Goal: Find specific page/section: Find specific page/section

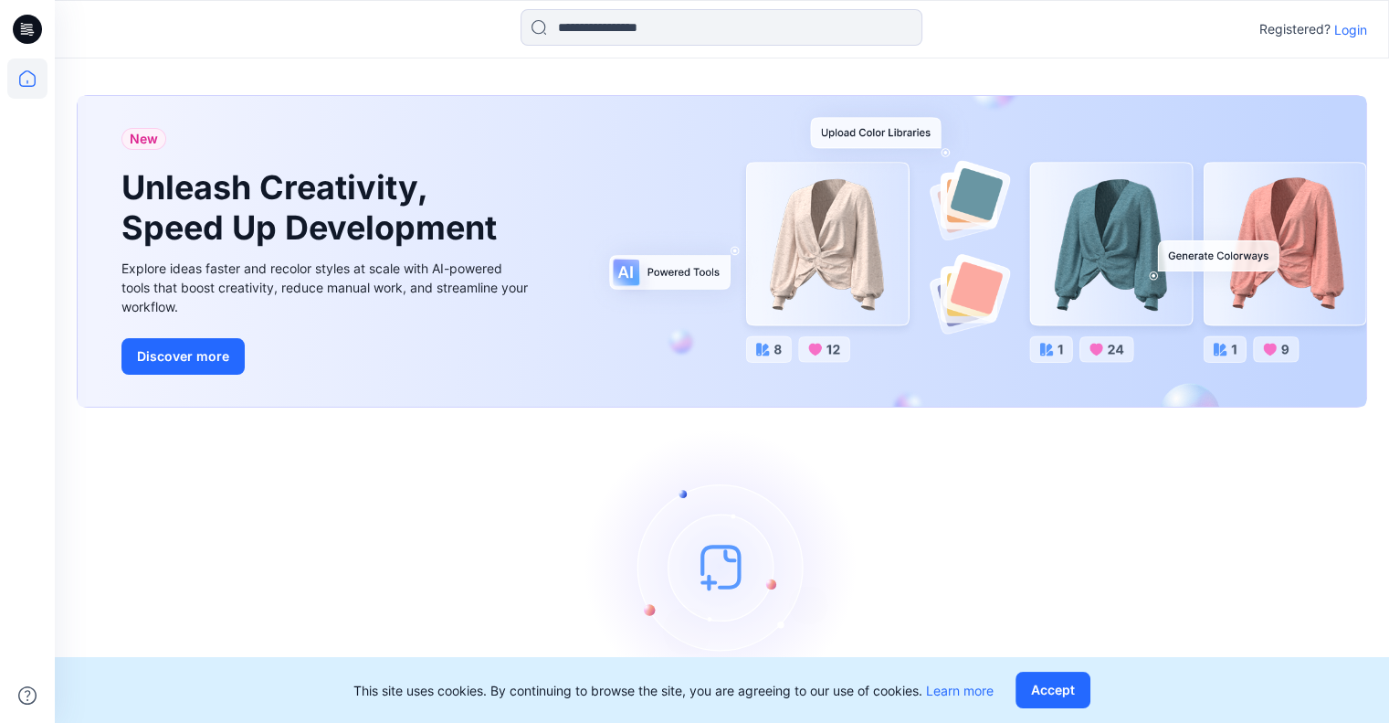
click at [1352, 26] on p "Login" at bounding box center [1351, 29] width 33 height 19
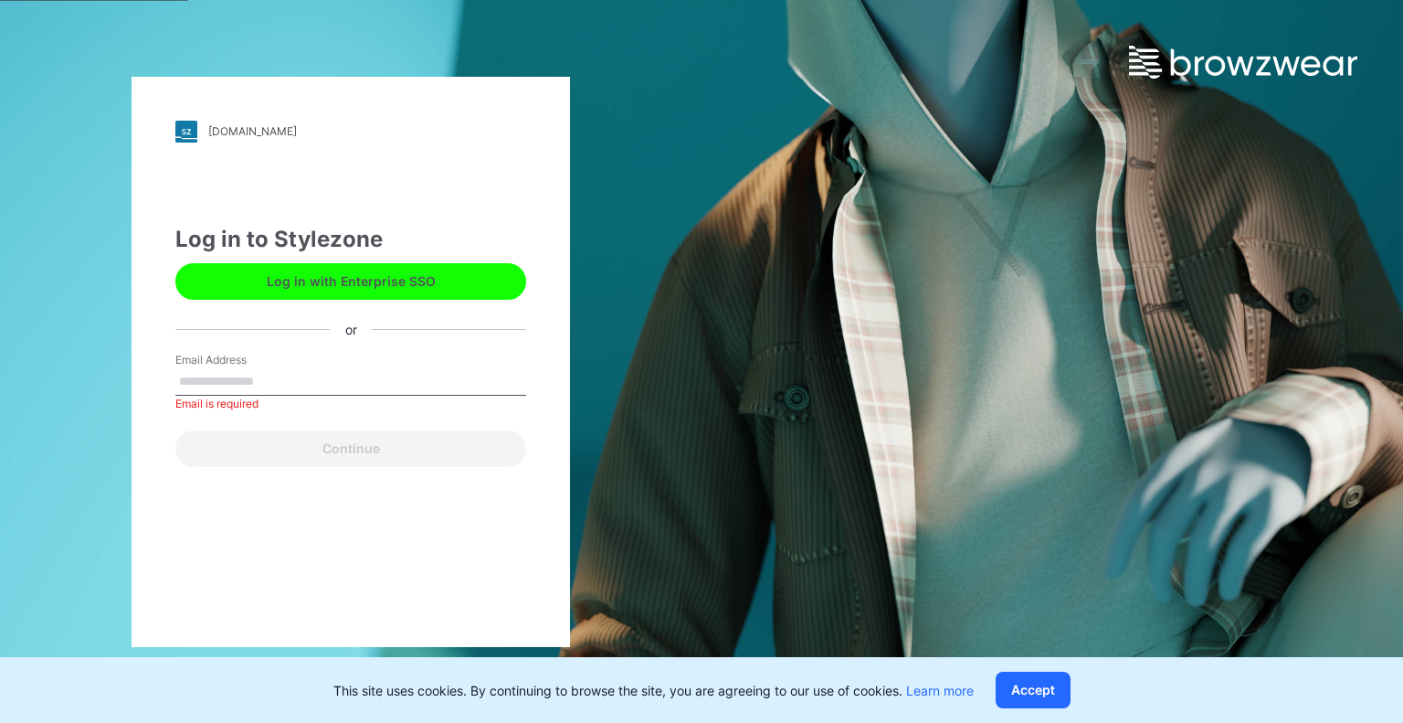
click at [365, 270] on button "Log in with Enterprise SSO" at bounding box center [350, 281] width 351 height 37
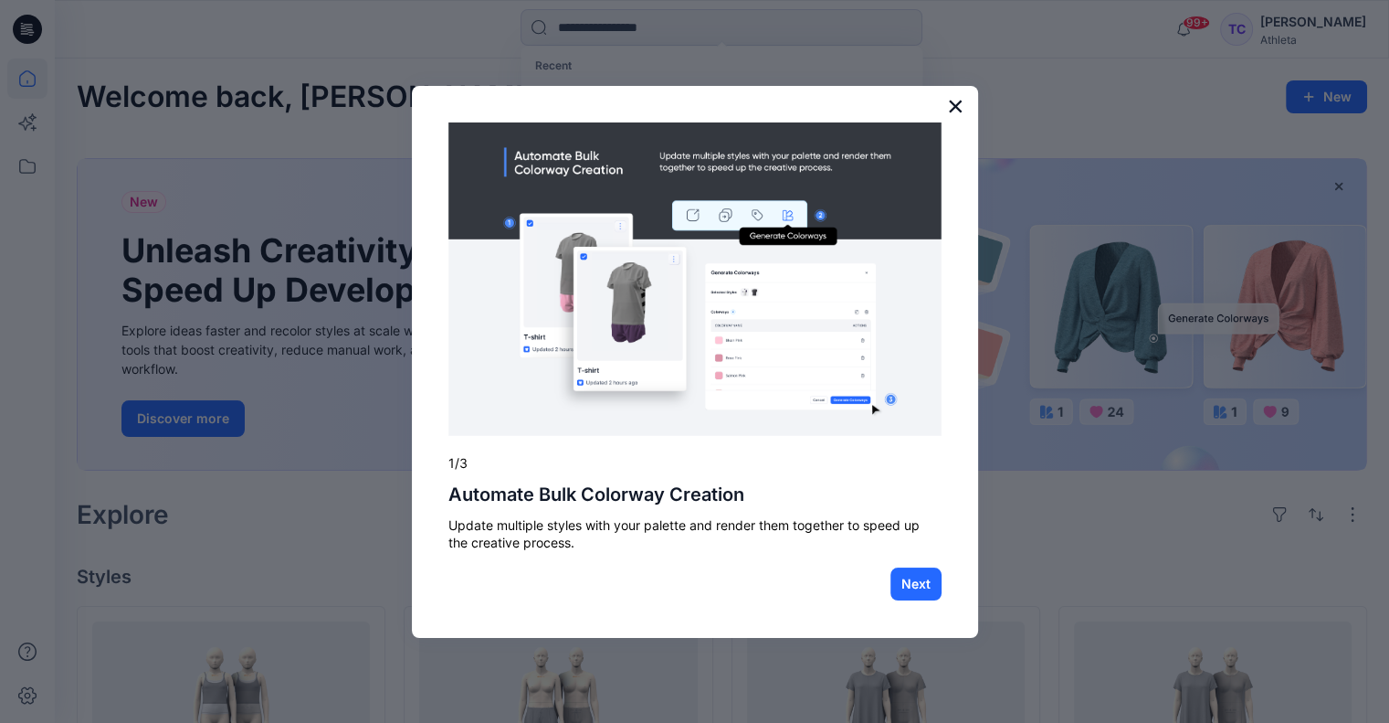
click at [959, 102] on button "×" at bounding box center [955, 105] width 17 height 29
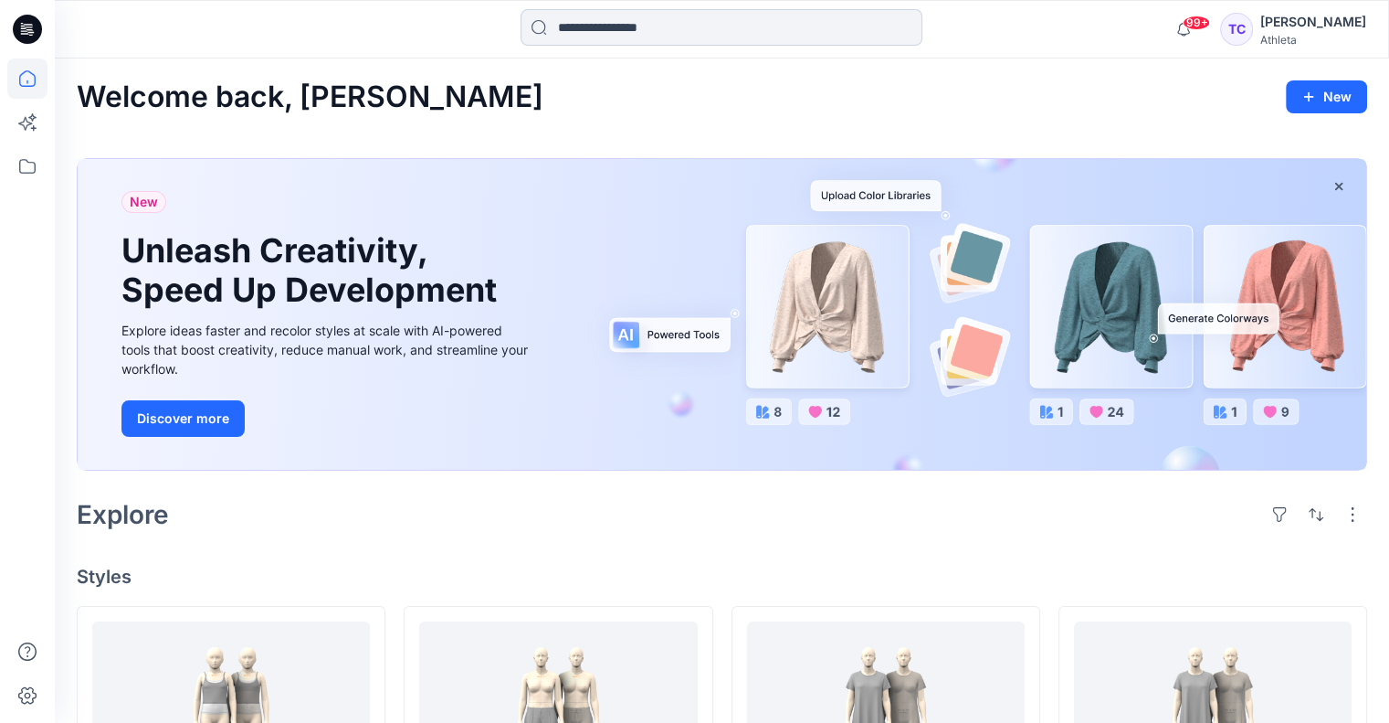
click at [725, 27] on input at bounding box center [722, 27] width 402 height 37
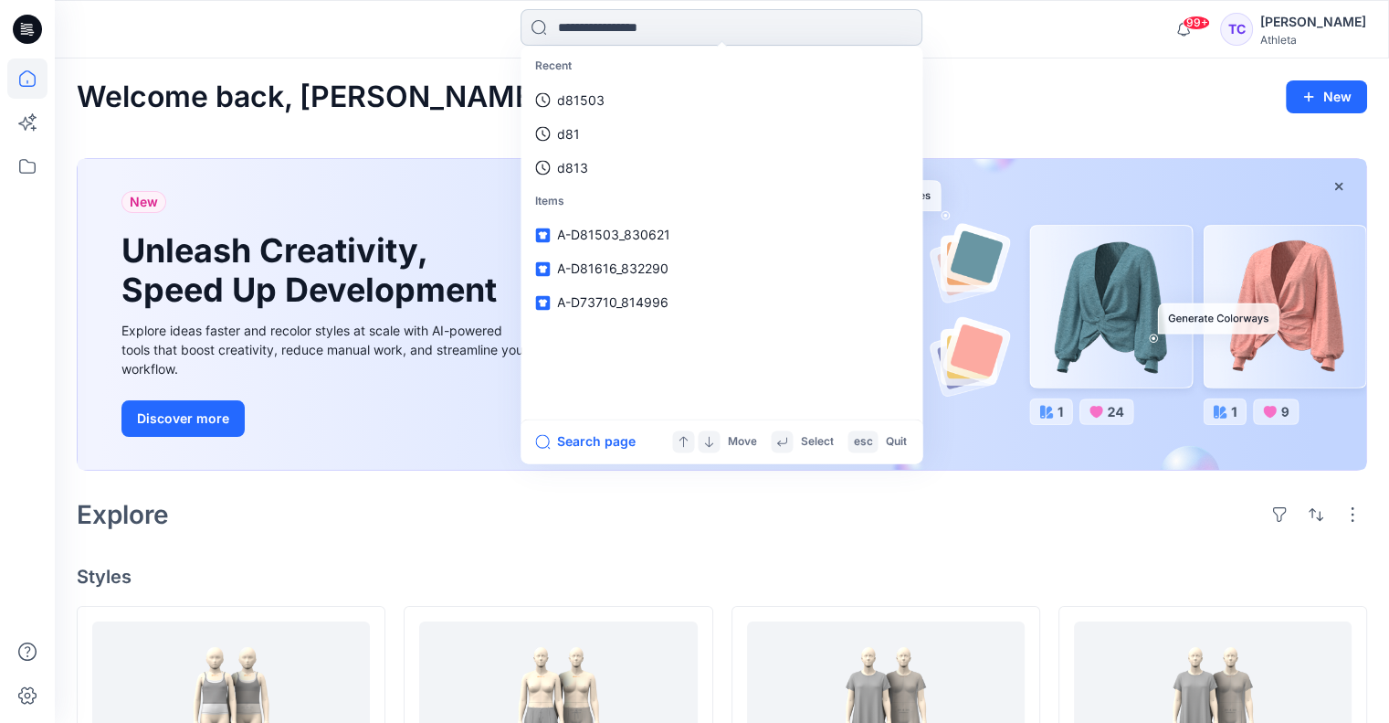
paste input "******"
type input "******"
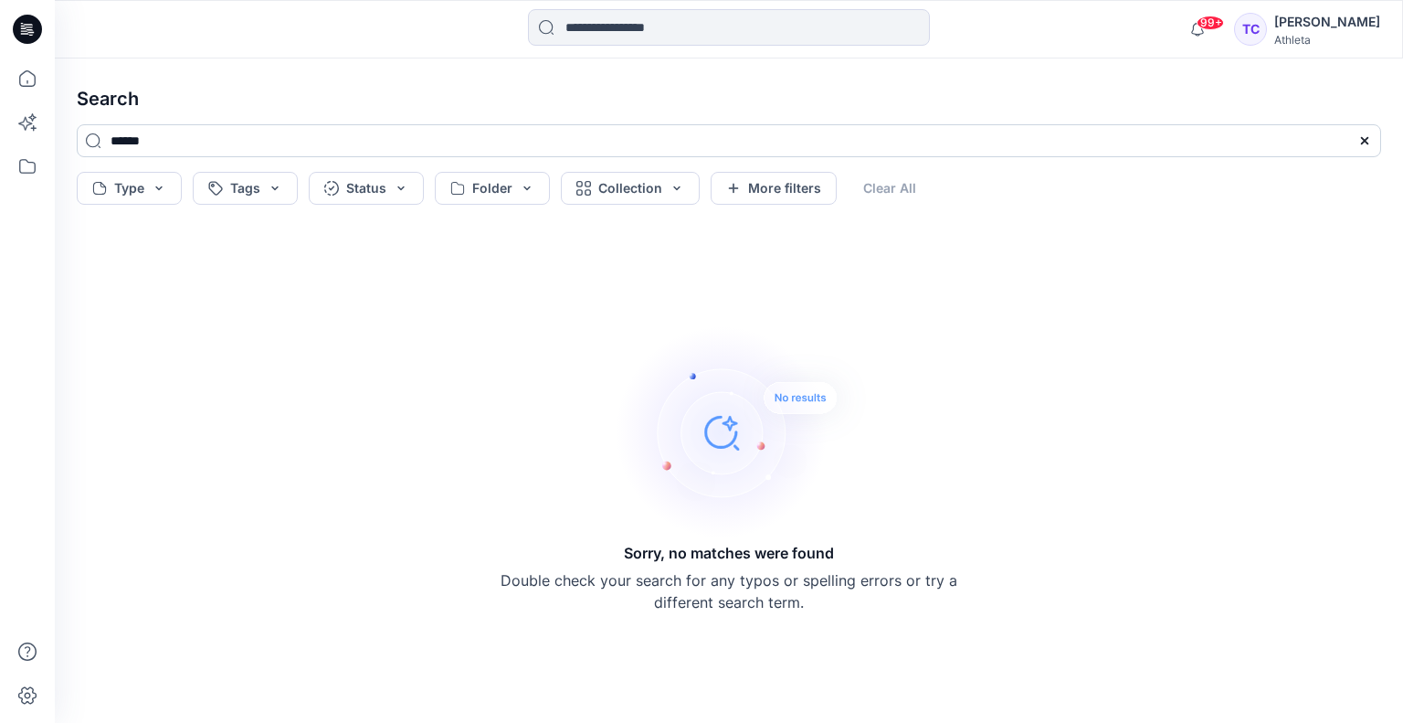
click at [173, 143] on input "******" at bounding box center [729, 140] width 1304 height 33
drag, startPoint x: 162, startPoint y: 142, endPoint x: 88, endPoint y: 138, distance: 74.1
click at [88, 138] on input "******" at bounding box center [729, 140] width 1304 height 33
click at [1367, 143] on icon at bounding box center [1364, 140] width 7 height 7
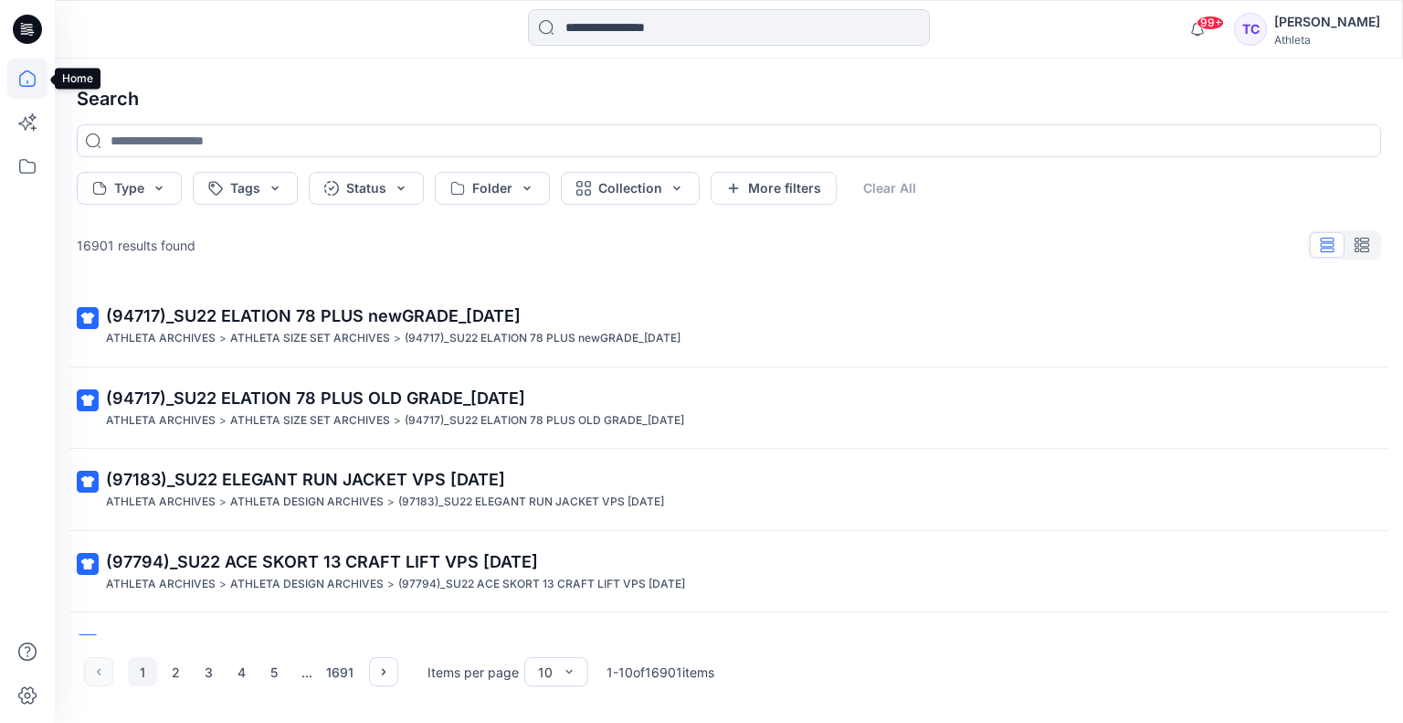
click at [31, 94] on icon at bounding box center [27, 78] width 40 height 40
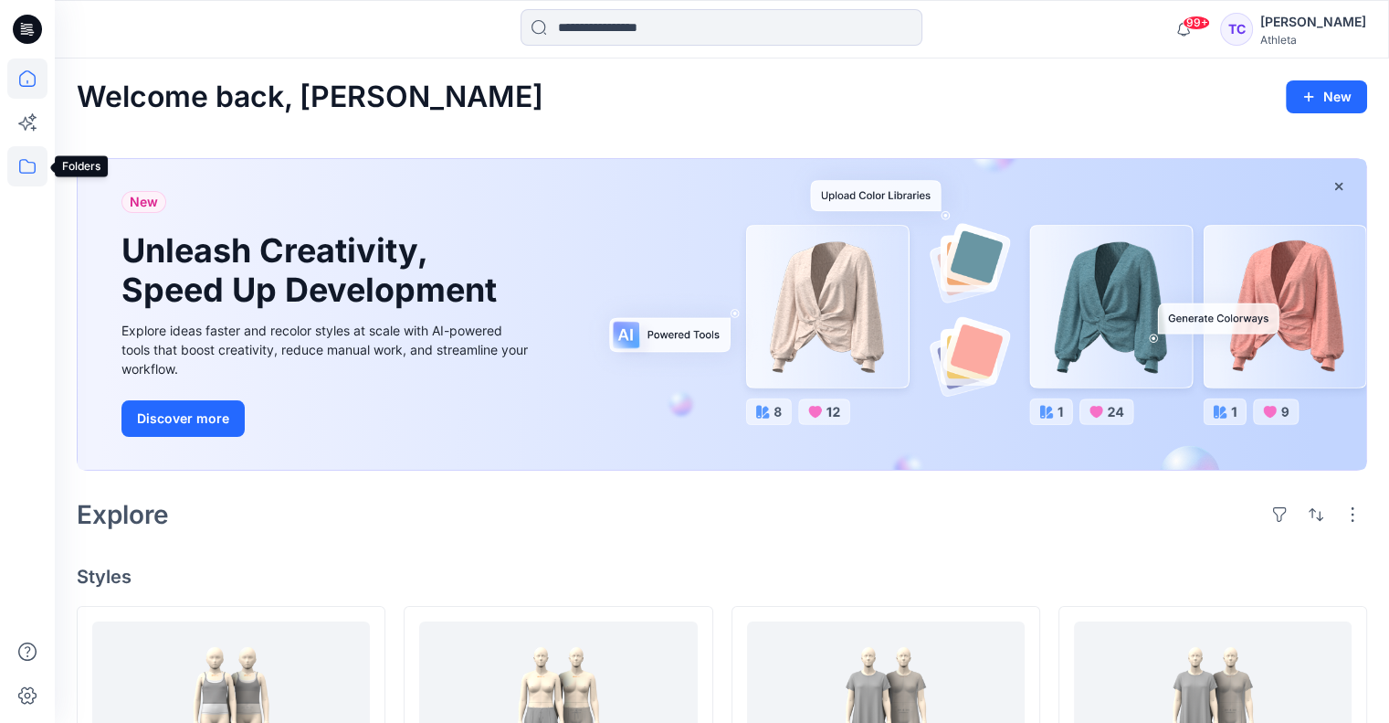
click at [25, 179] on icon at bounding box center [27, 166] width 40 height 40
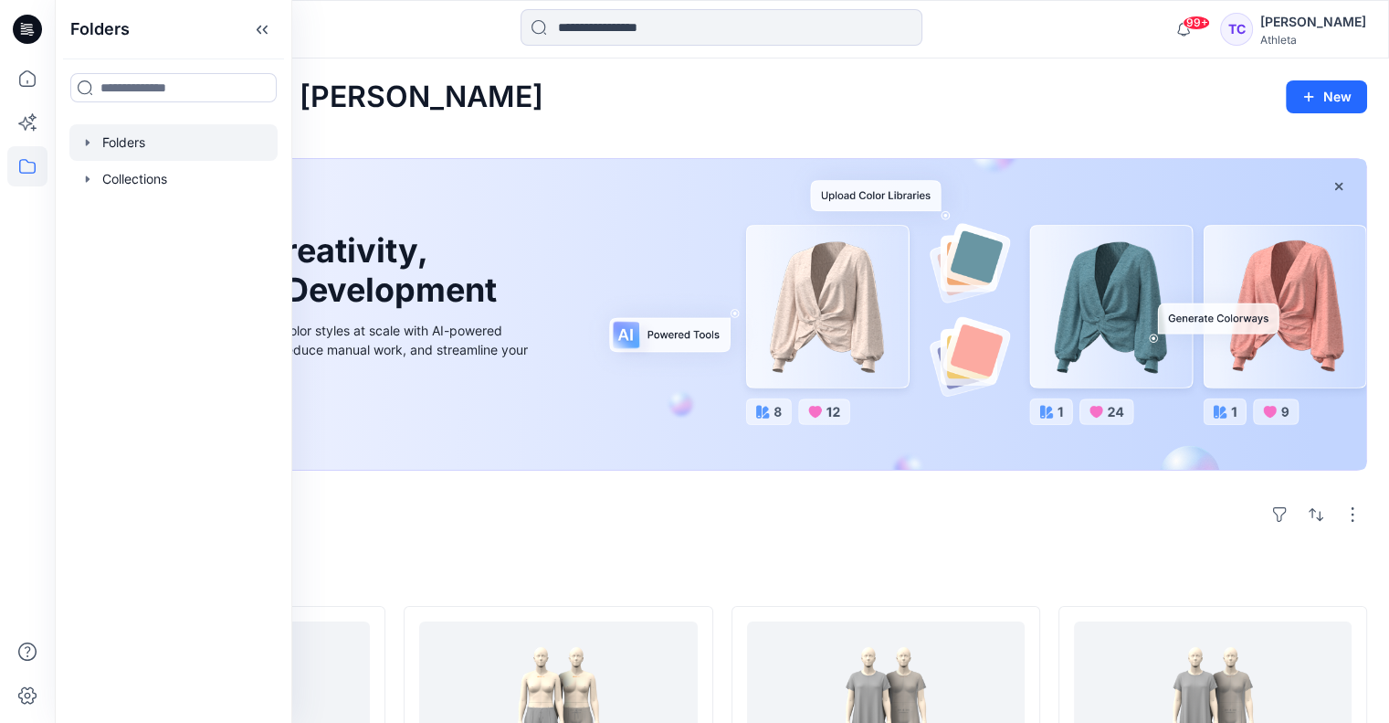
click at [138, 150] on div at bounding box center [173, 142] width 208 height 37
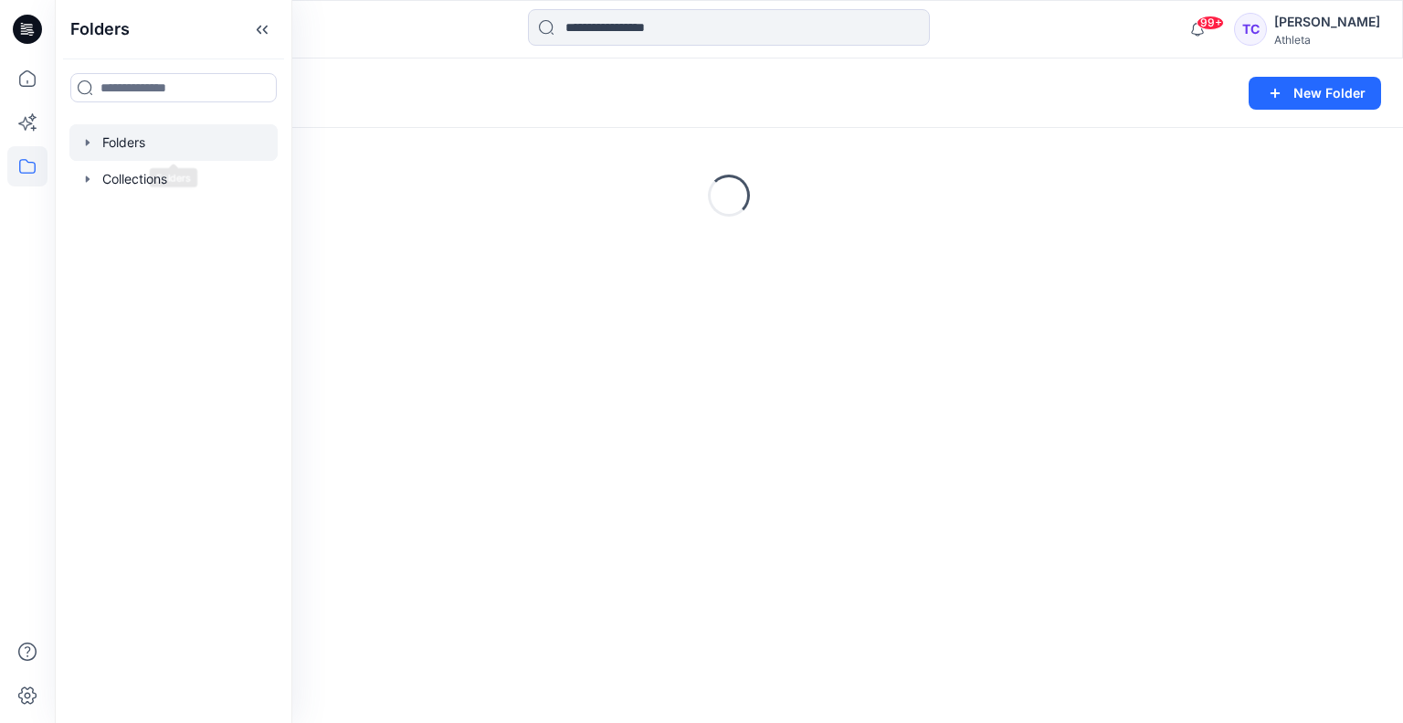
click at [87, 140] on icon "button" at bounding box center [88, 142] width 4 height 6
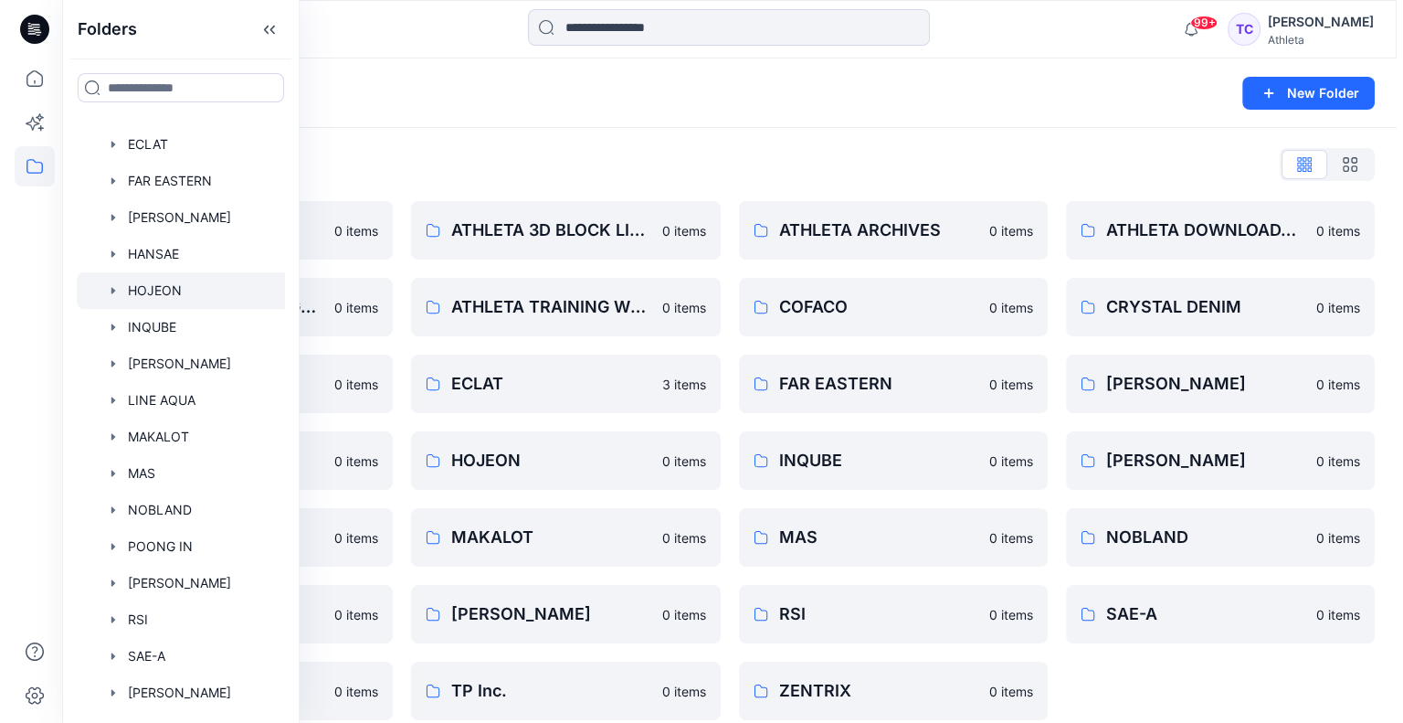
scroll to position [365, 0]
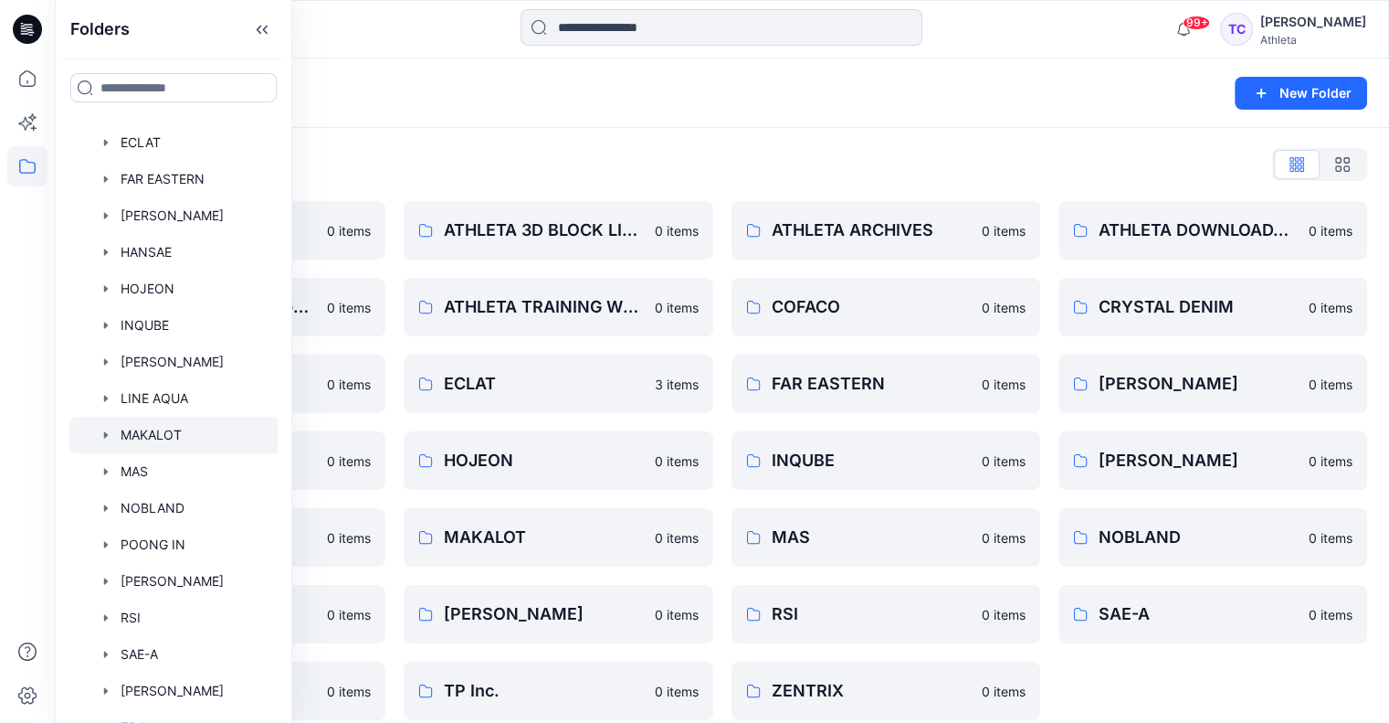
click at [191, 428] on div at bounding box center [197, 435] width 256 height 37
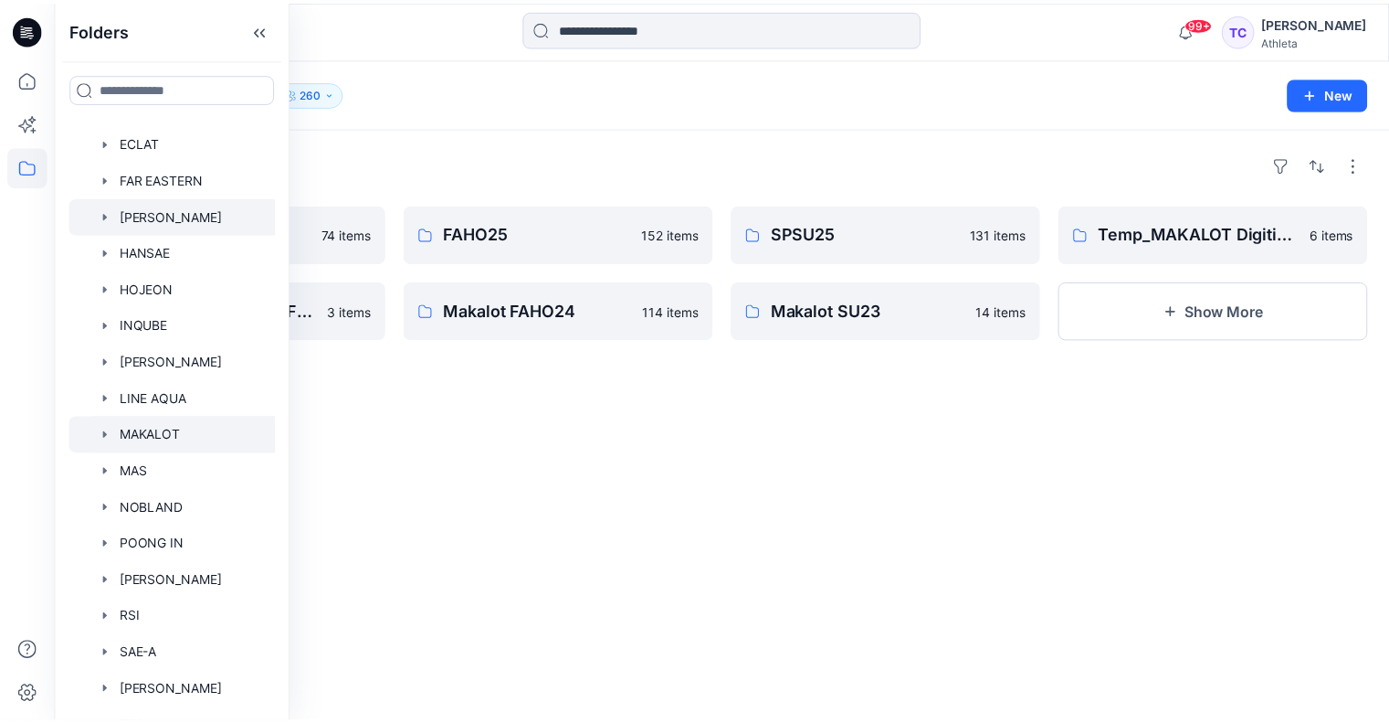
scroll to position [365, 15]
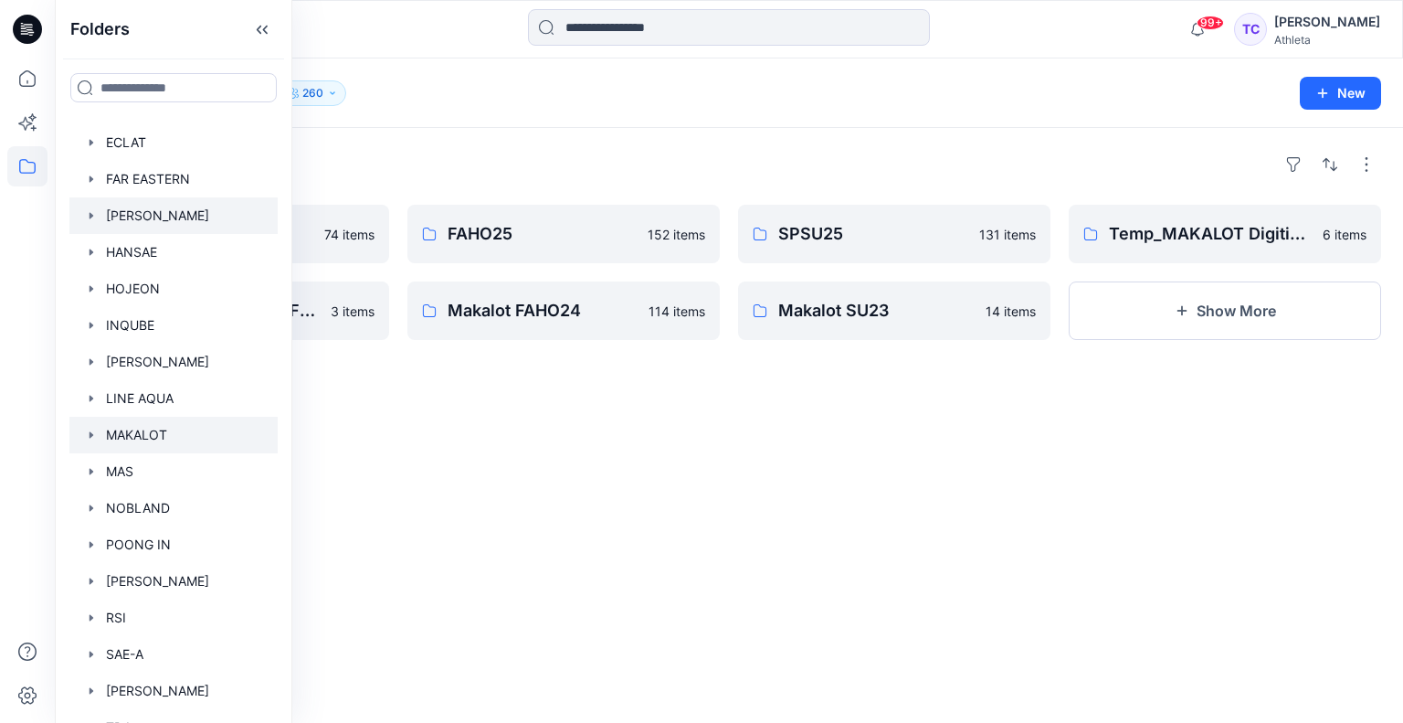
drag, startPoint x: 289, startPoint y: 179, endPoint x: 181, endPoint y: 200, distance: 109.8
click at [181, 200] on div "Folders Folders 3D SandBox ATHLETA 3D BLOCK LIBRARY ATHLETA ARCHIVES ATHLETA DO…" at bounding box center [174, 361] width 238 height 723
click at [257, 26] on icon at bounding box center [262, 30] width 29 height 30
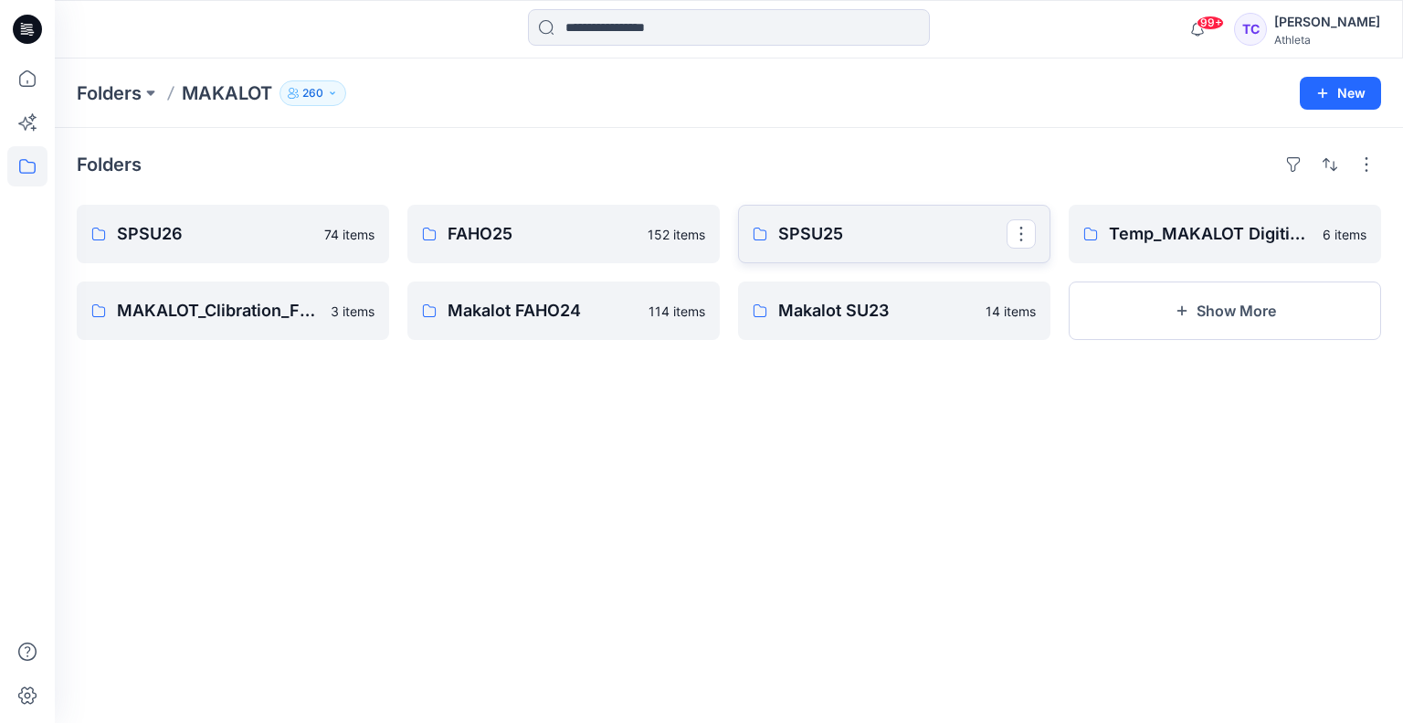
click at [856, 228] on p "SPSU25" at bounding box center [892, 234] width 228 height 26
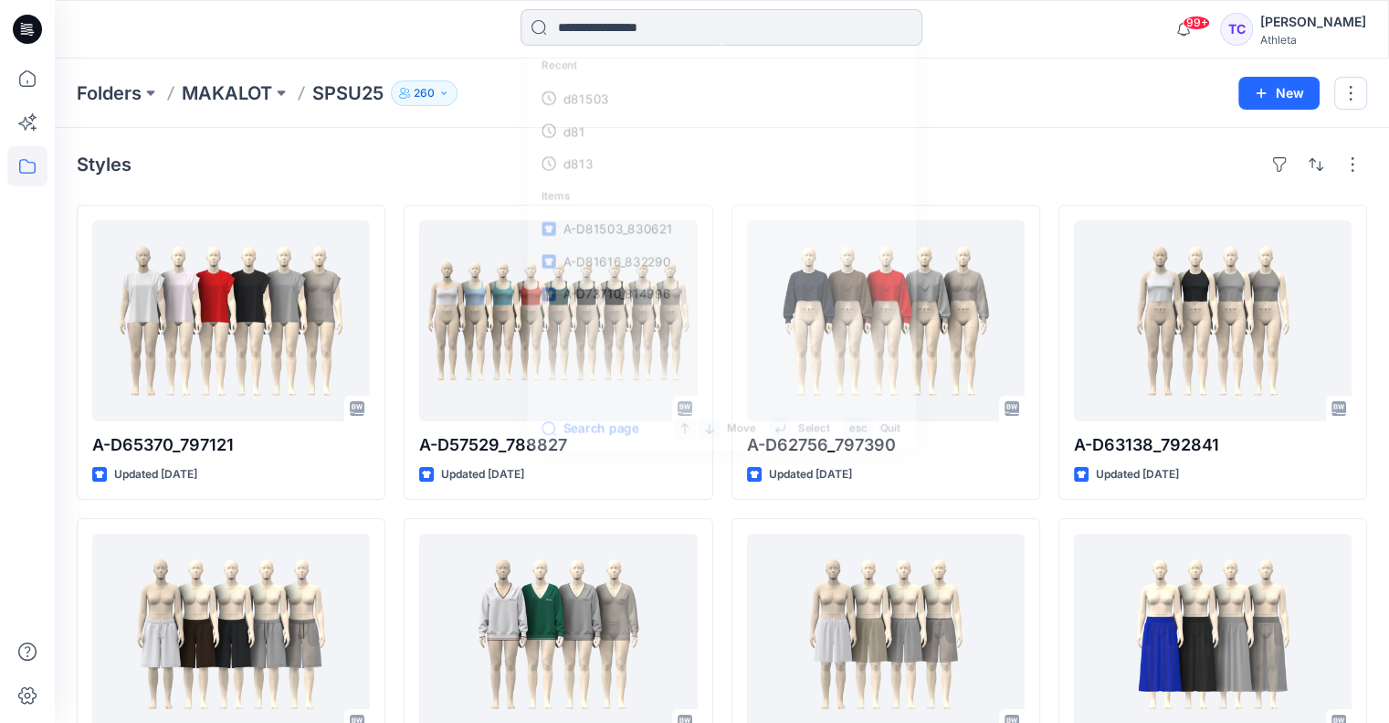
click at [617, 27] on input at bounding box center [722, 27] width 402 height 37
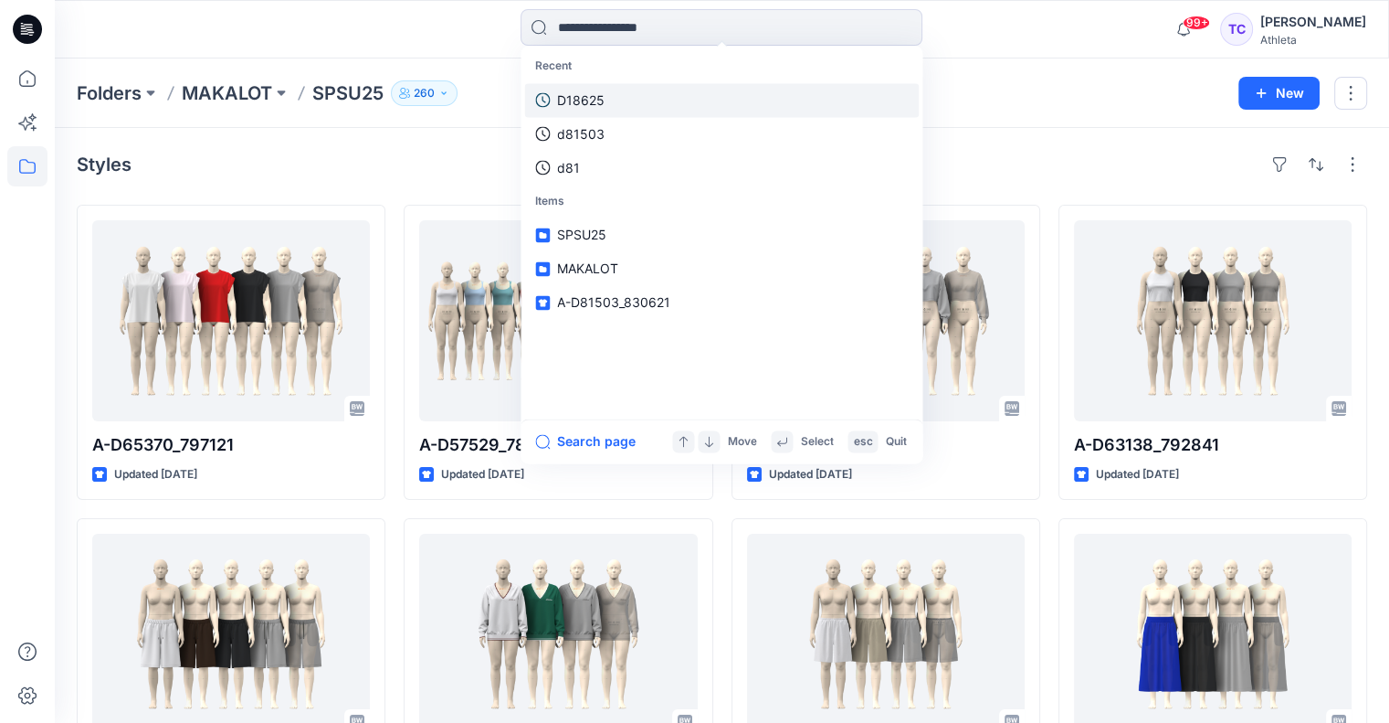
click at [597, 109] on p "D18625" at bounding box center [581, 99] width 48 height 19
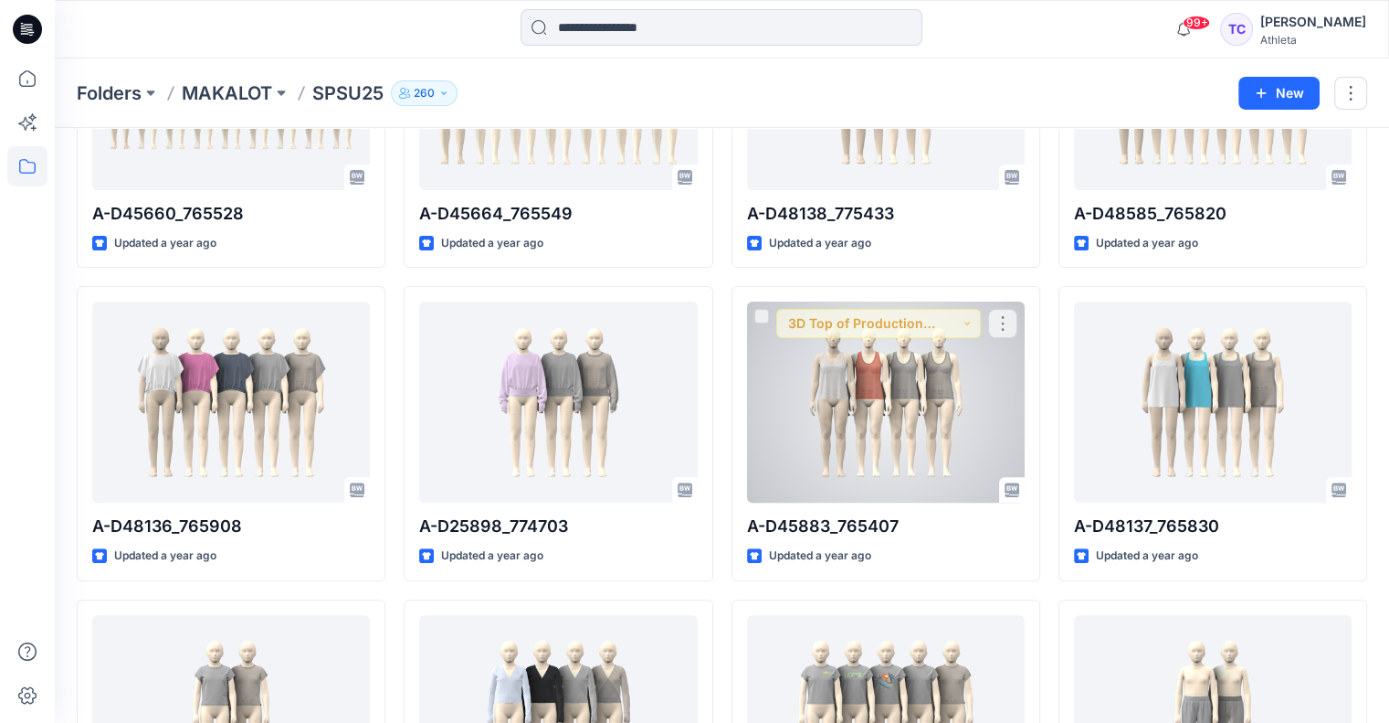
scroll to position [7600, 0]
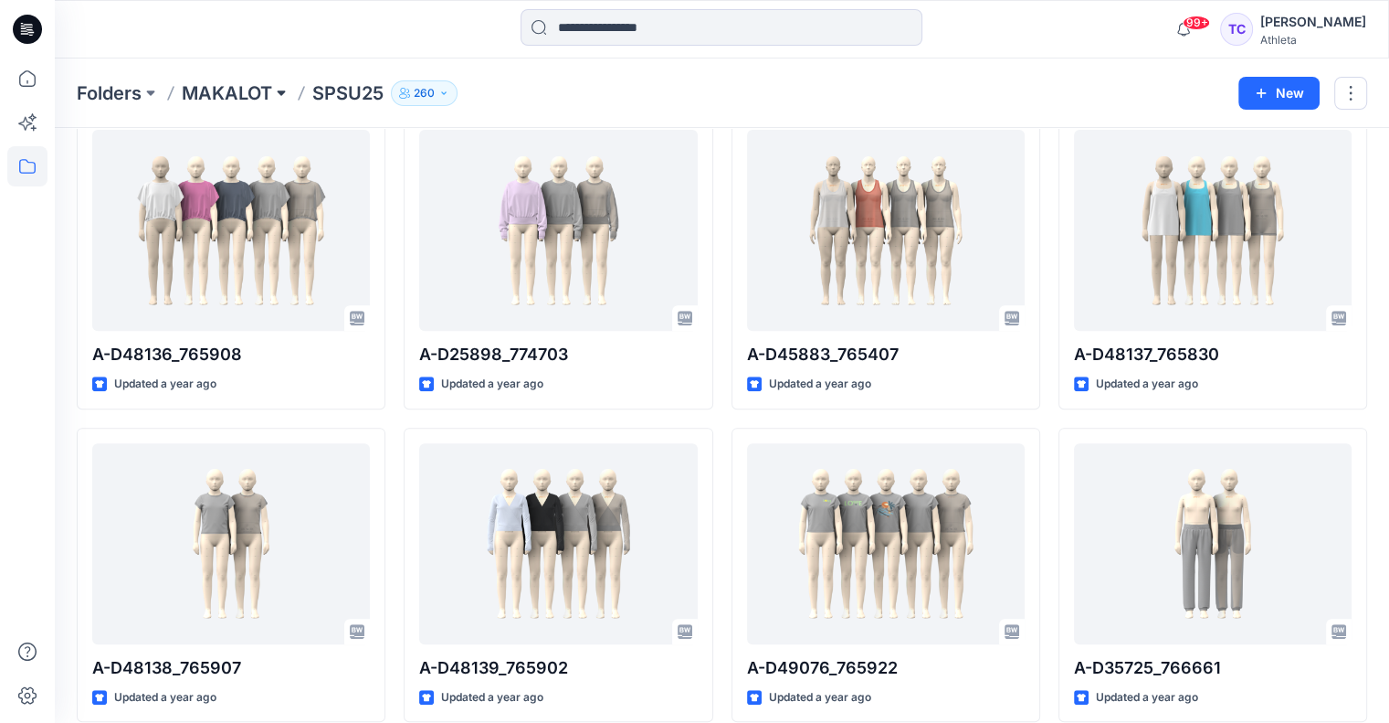
click at [278, 90] on button at bounding box center [281, 93] width 18 height 26
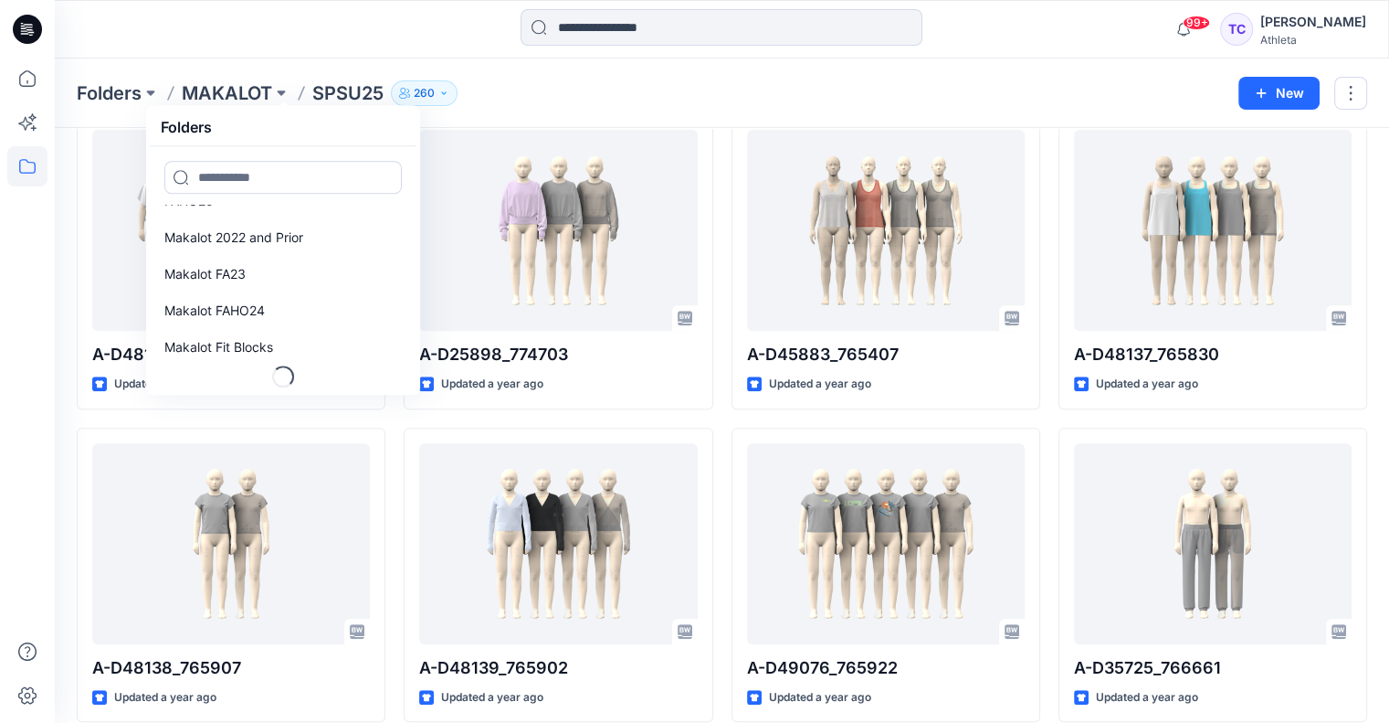
scroll to position [164, 0]
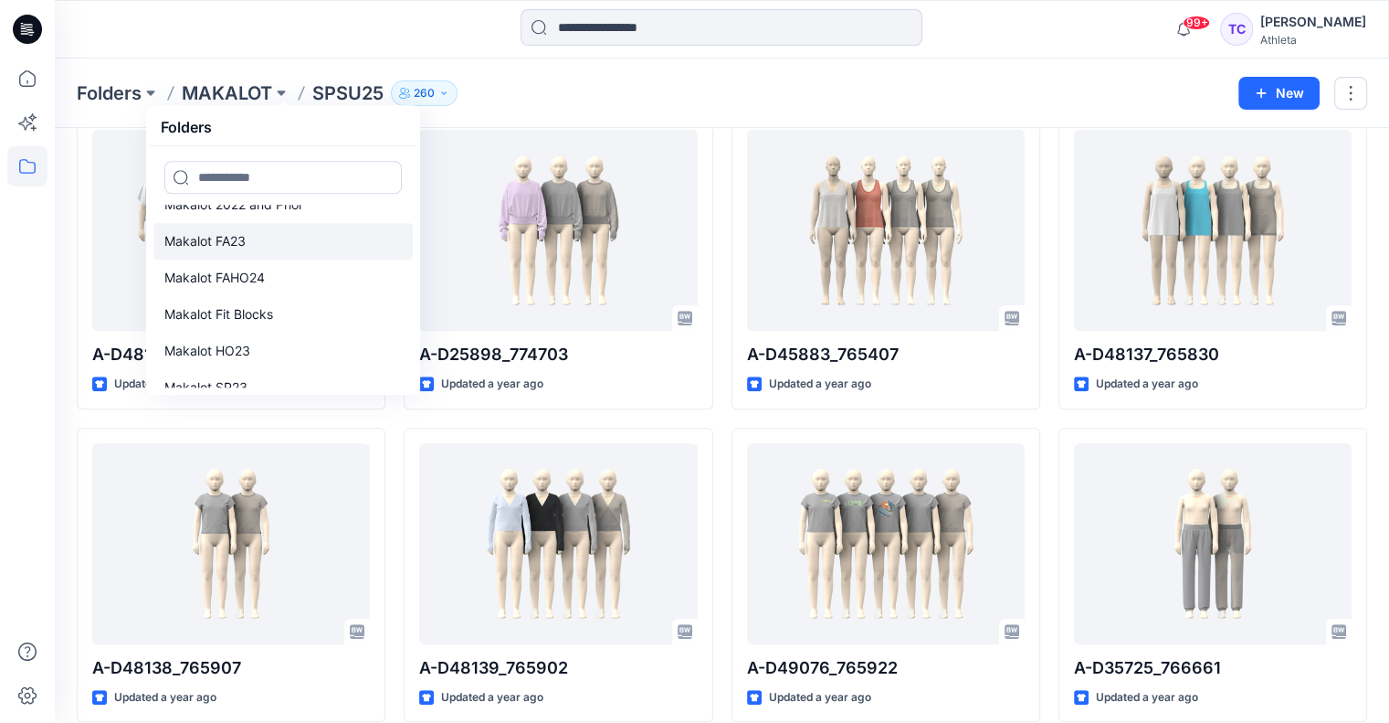
click at [248, 238] on link "Makalot FA23" at bounding box center [282, 241] width 259 height 37
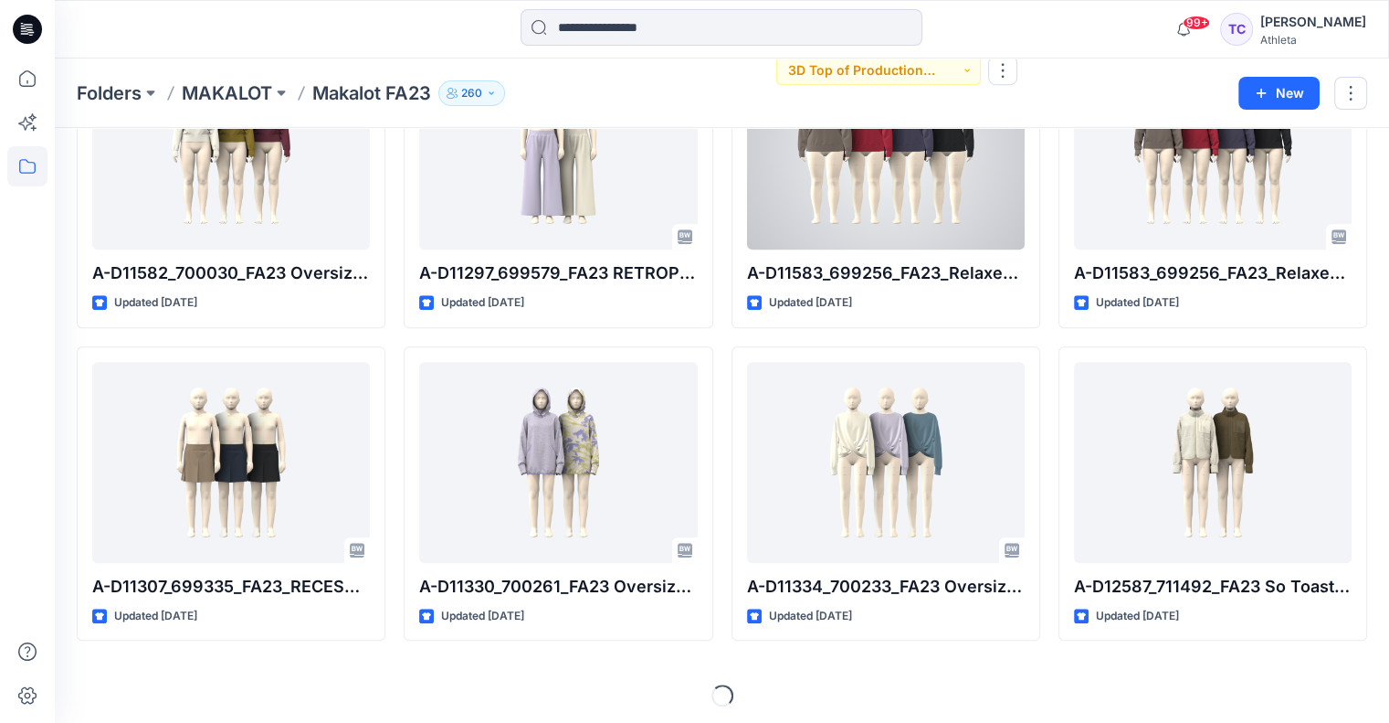
scroll to position [1426, 0]
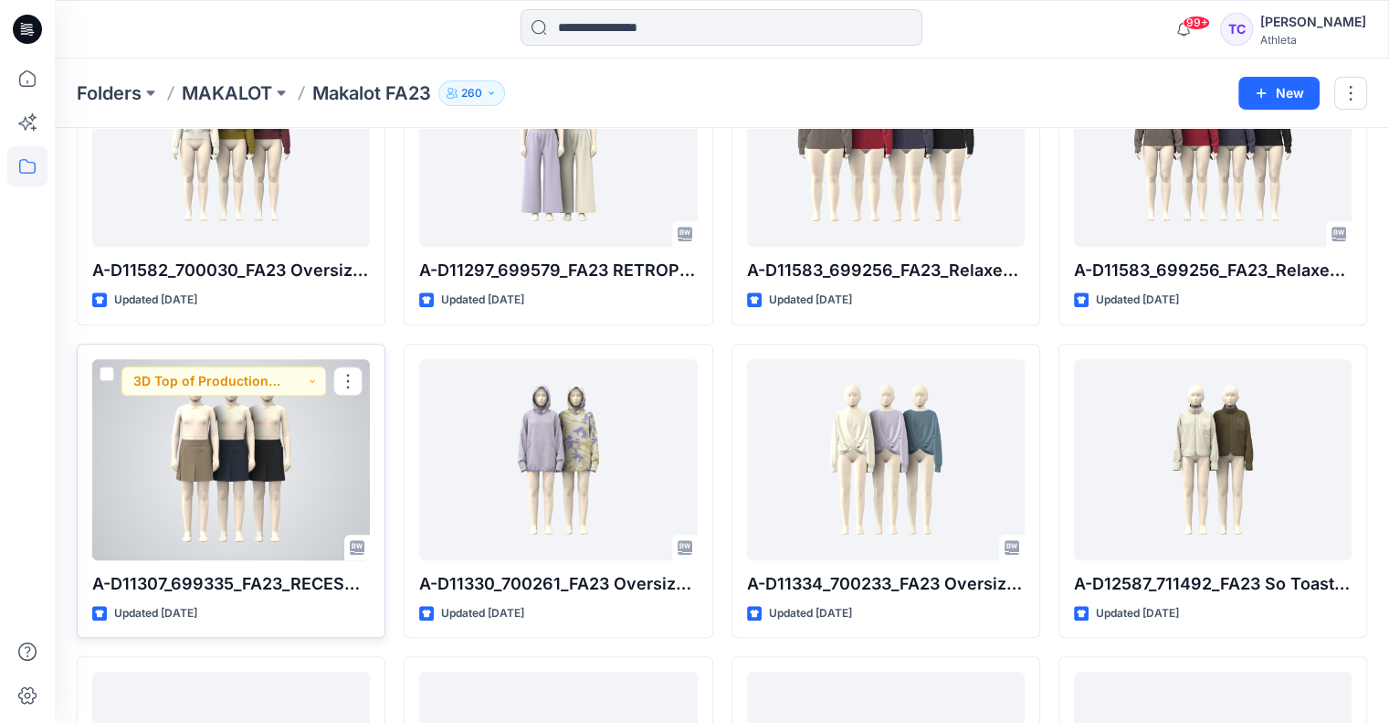
click at [258, 436] on div at bounding box center [231, 459] width 278 height 201
